Goal: Task Accomplishment & Management: Manage account settings

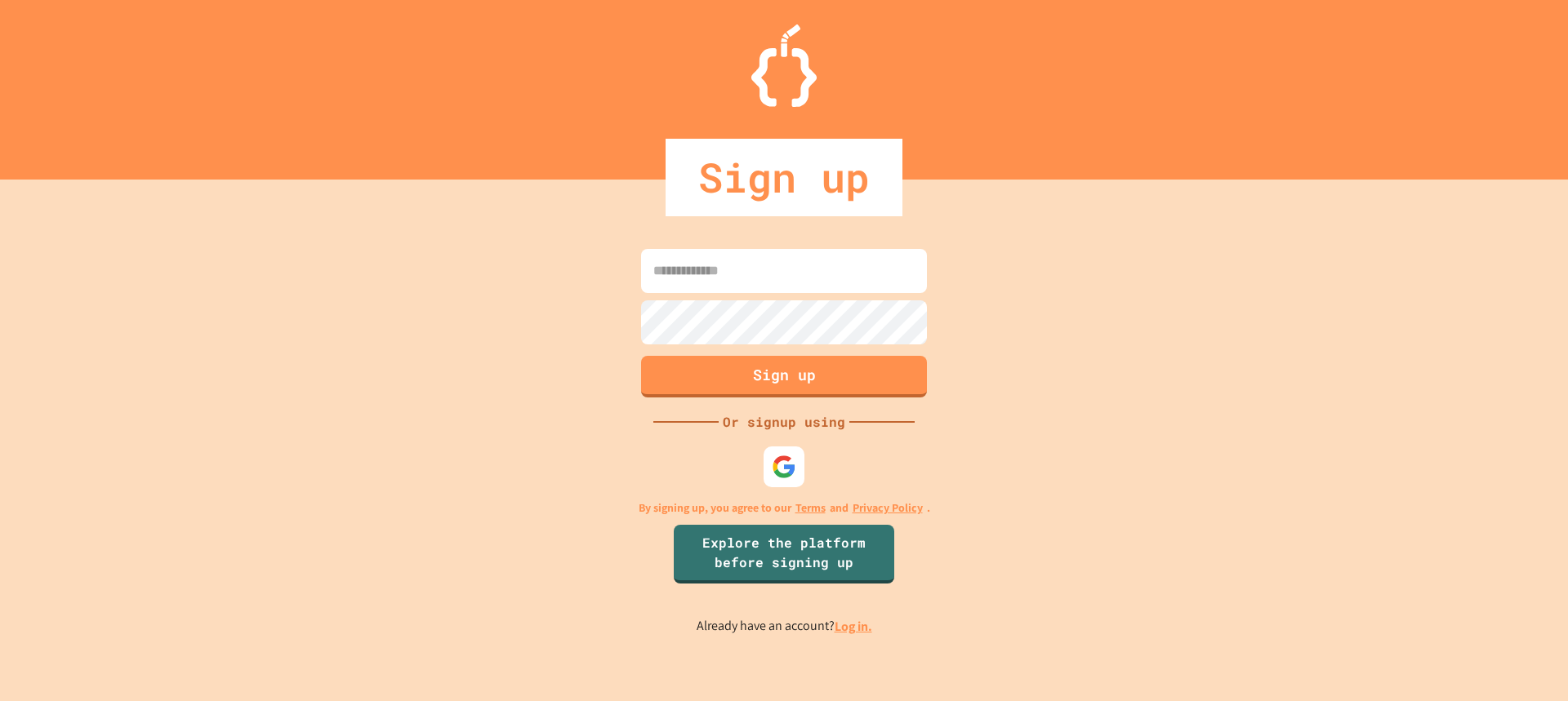
click at [759, 274] on input at bounding box center [784, 271] width 286 height 44
type input "*****"
click at [852, 626] on link "Log in." at bounding box center [853, 626] width 38 height 17
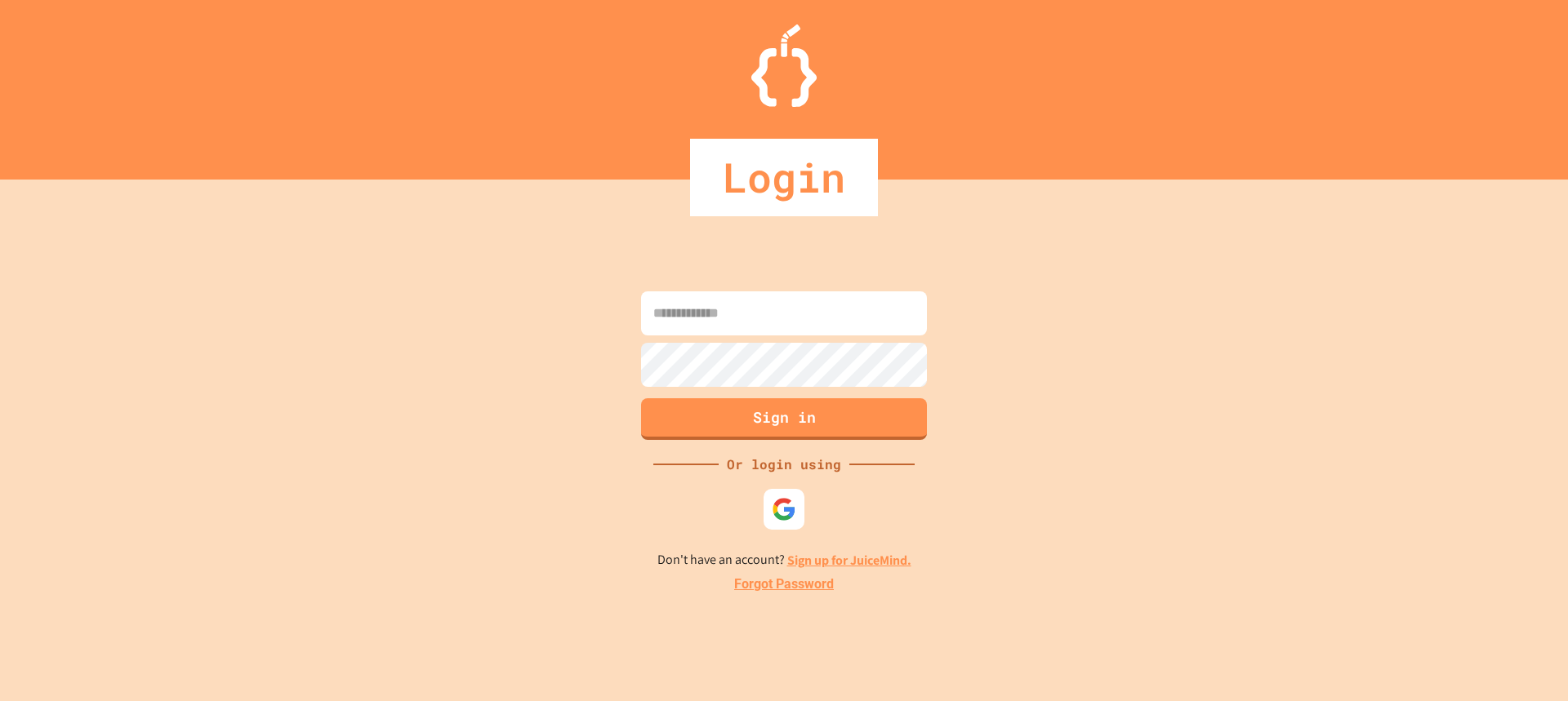
click at [748, 325] on input at bounding box center [784, 314] width 286 height 44
type input "**********"
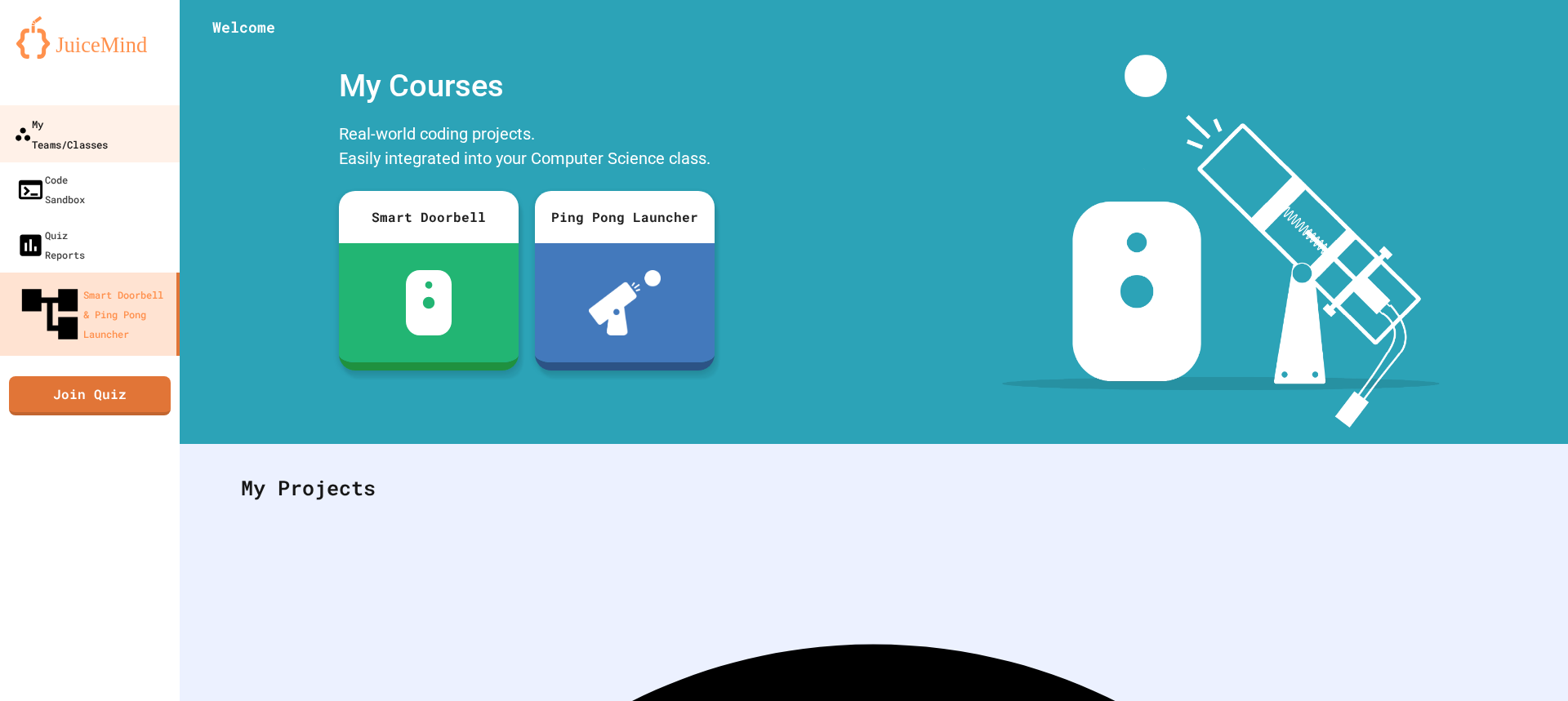
click at [65, 112] on link "My Teams/Classes" at bounding box center [90, 133] width 185 height 57
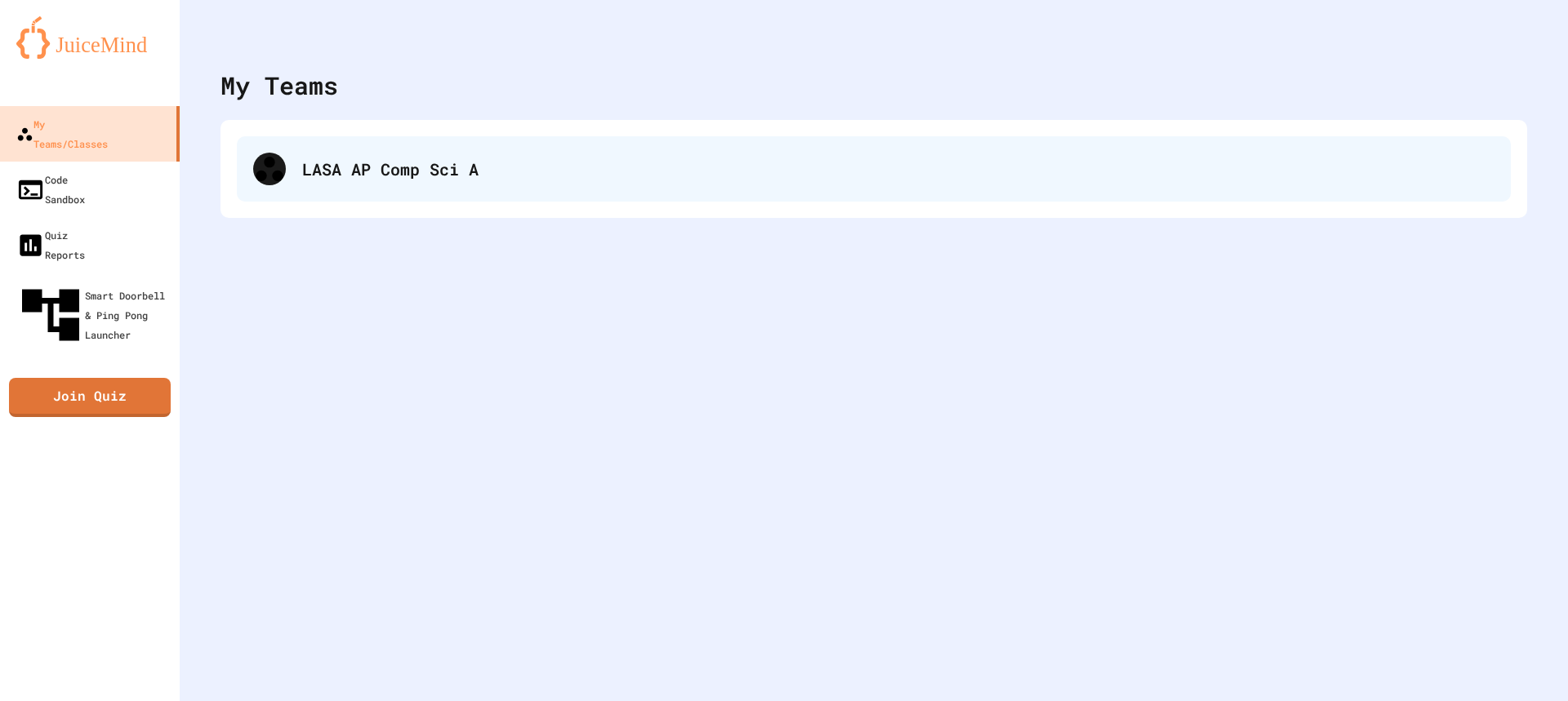
click at [351, 153] on div "LASA AP Comp Sci A" at bounding box center [874, 169] width 1273 height 65
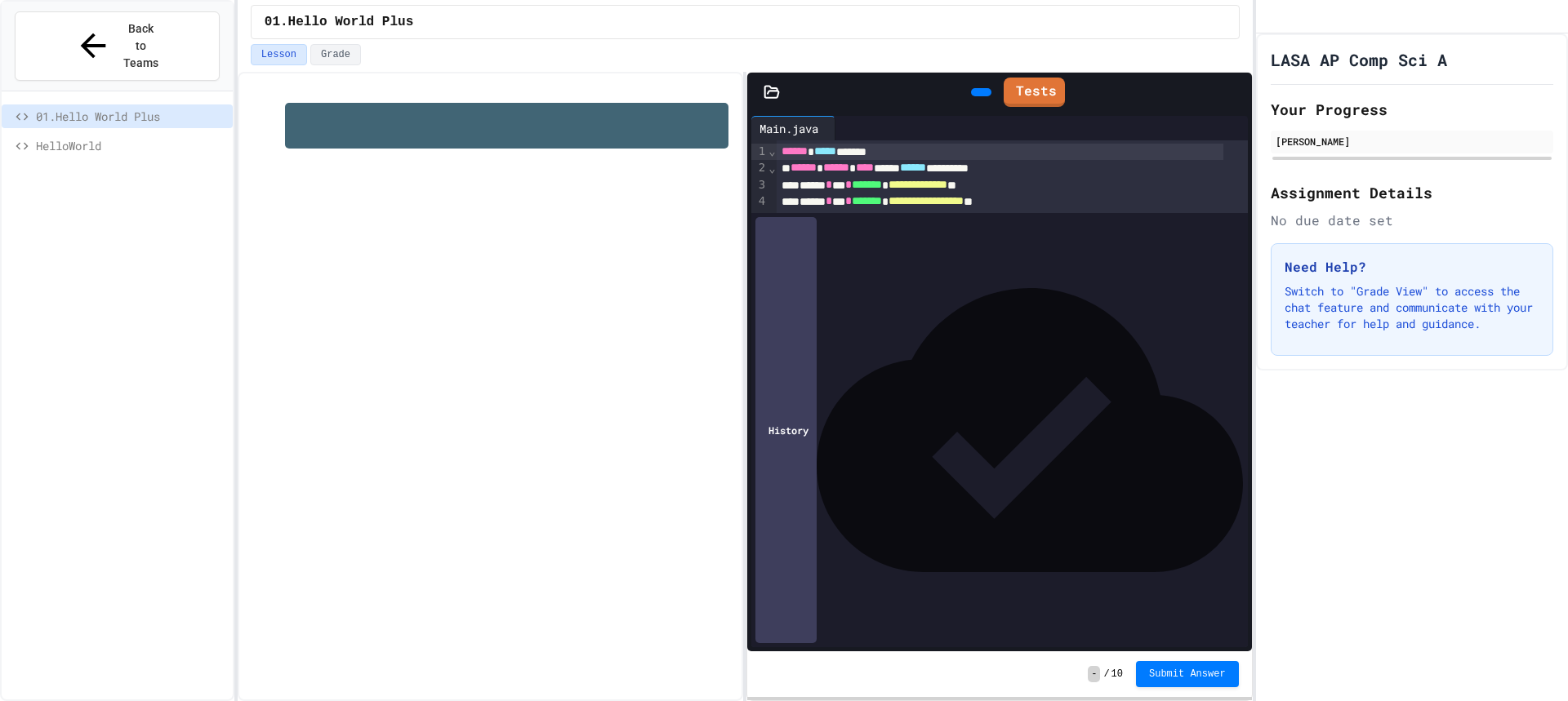
click at [824, 267] on div "*" at bounding box center [1000, 267] width 447 height 17
click at [974, 96] on div at bounding box center [981, 92] width 20 height 8
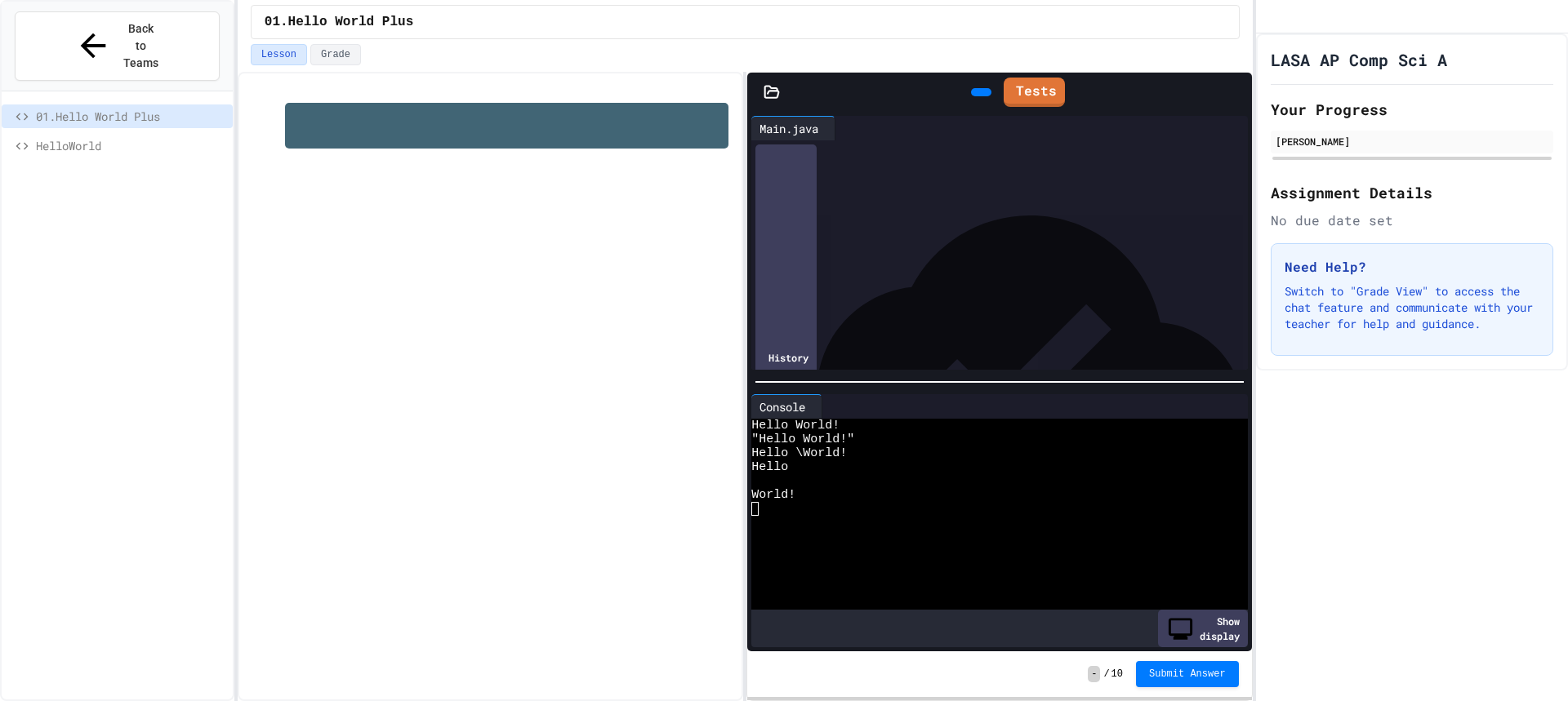
click at [875, 519] on div at bounding box center [986, 523] width 470 height 14
click at [1019, 93] on icon at bounding box center [1023, 100] width 8 height 12
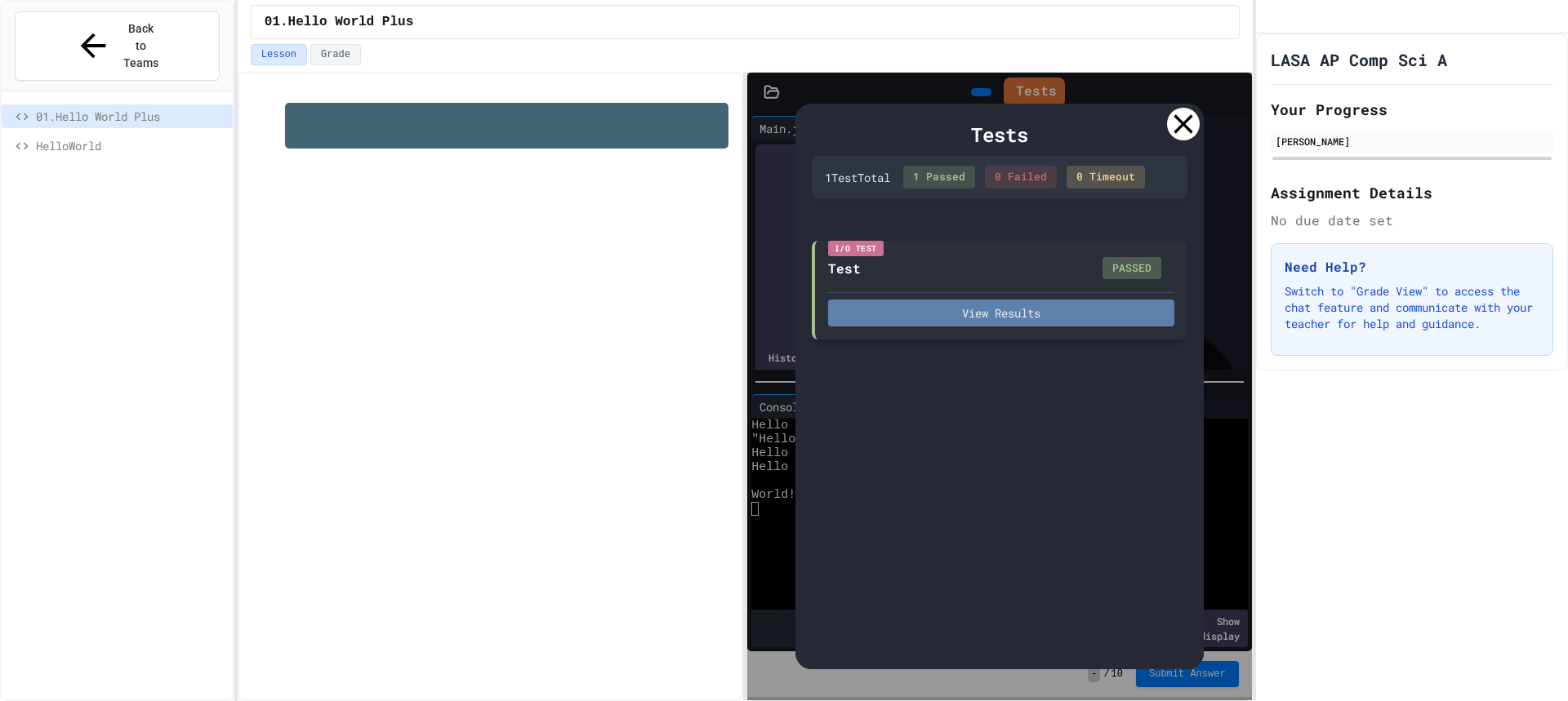
click at [963, 309] on button "View Results" at bounding box center [1001, 313] width 347 height 27
click at [1044, 315] on button "View Results" at bounding box center [1001, 313] width 347 height 27
click at [1176, 123] on icon at bounding box center [1183, 123] width 33 height 33
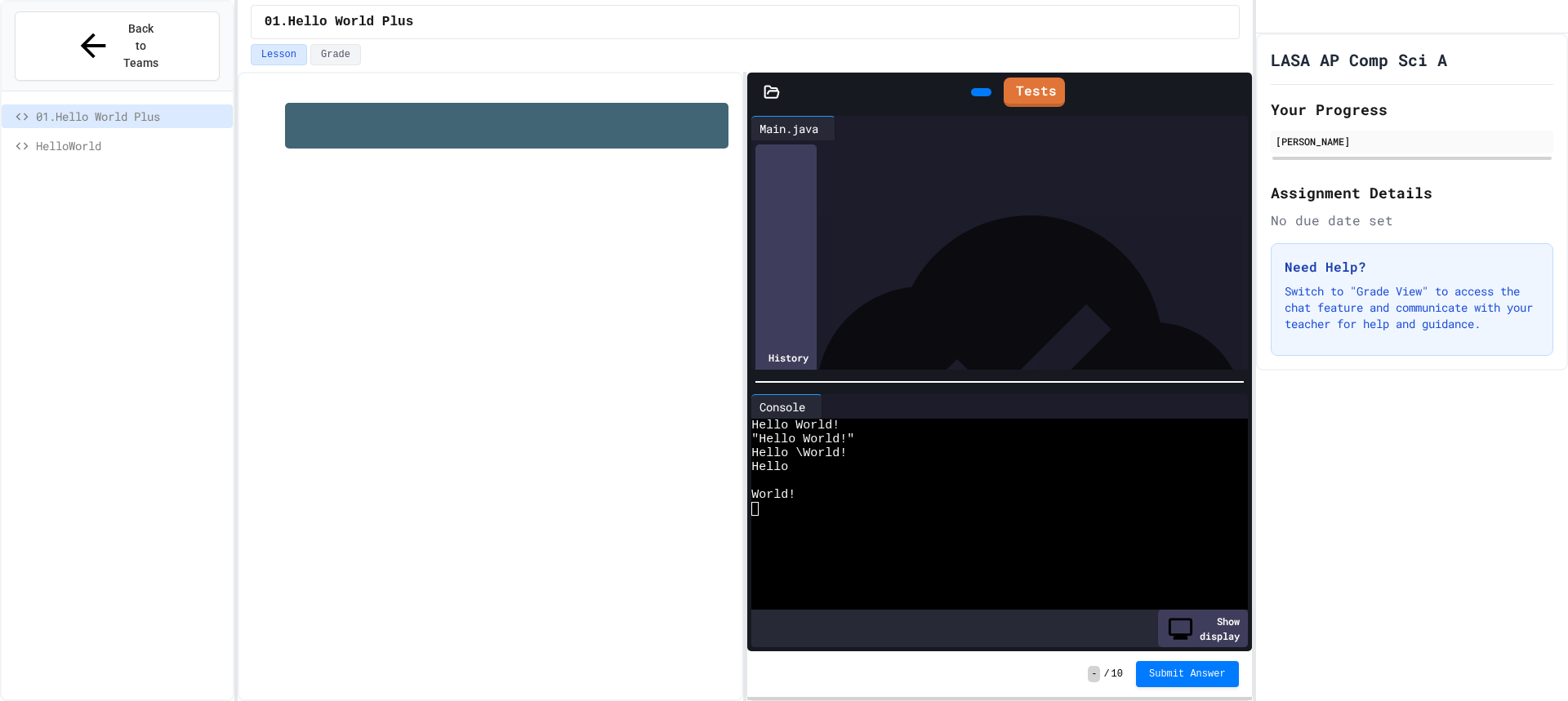
click at [774, 91] on icon at bounding box center [773, 91] width 14 height 11
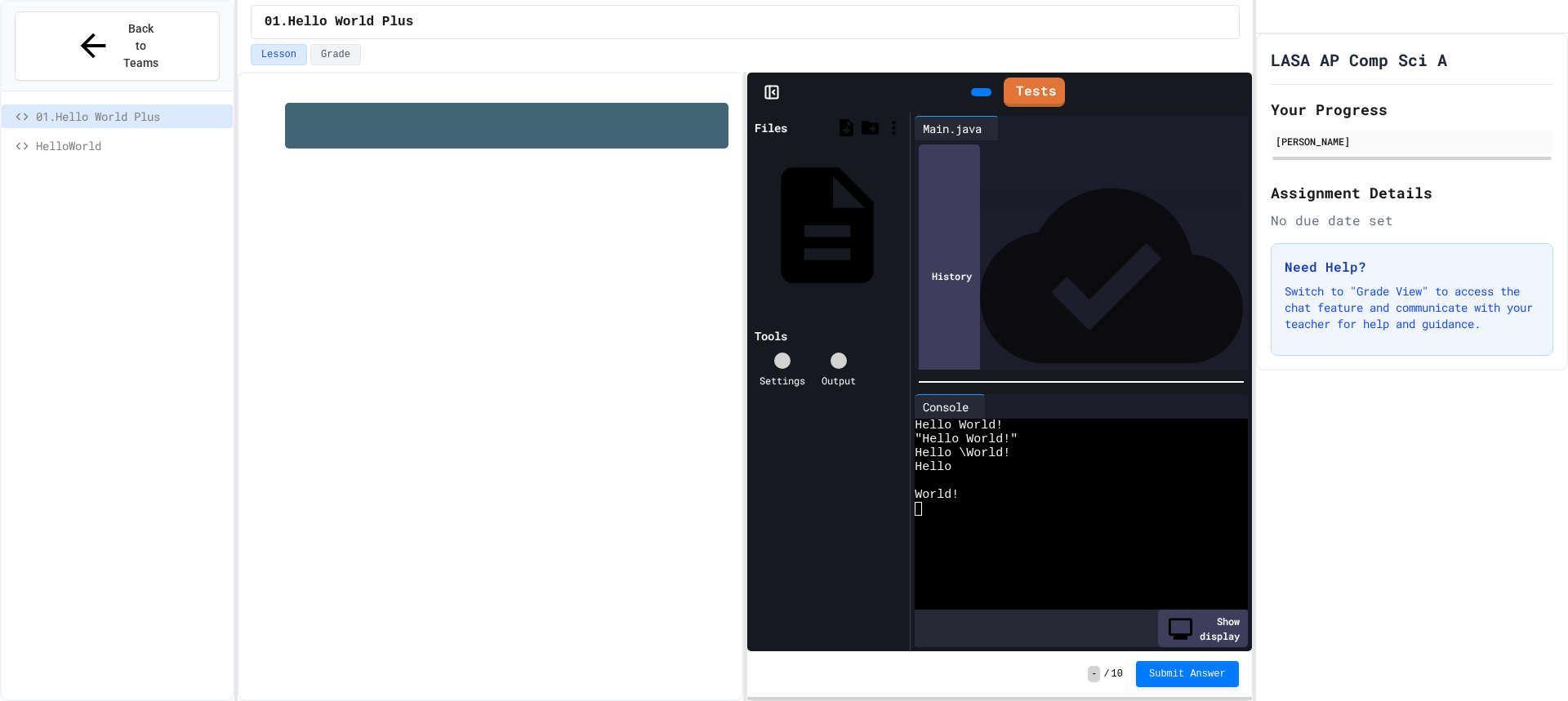
click at [902, 226] on icon at bounding box center [902, 226] width 0 height 0
